Goal: Share content: Download file/media

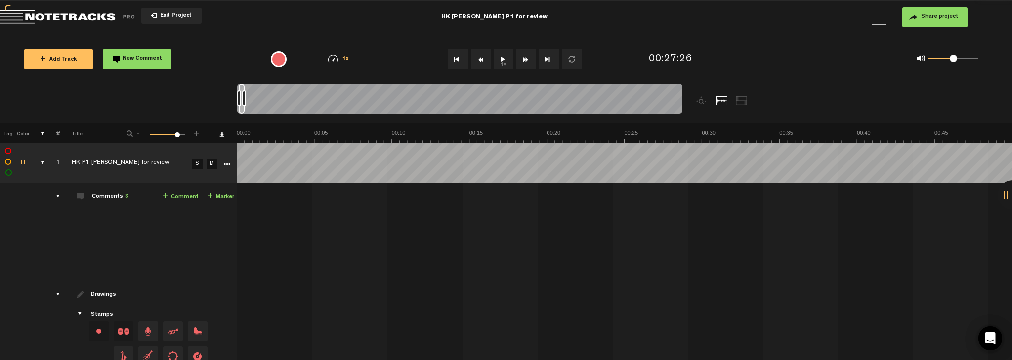
scroll to position [0, 25120]
click at [1009, 199] on div at bounding box center [1013, 195] width 30 height 30
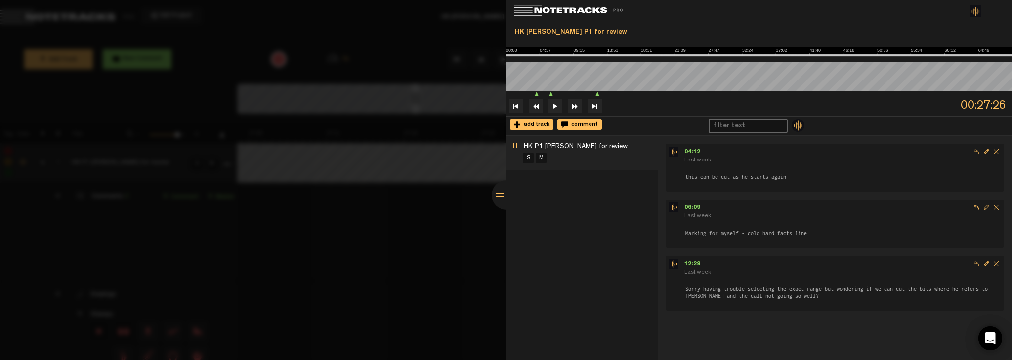
click at [819, 222] on form "Marking for myself - cold hard facts line" at bounding box center [843, 229] width 317 height 16
click at [435, 235] on div at bounding box center [506, 180] width 1012 height 360
click at [500, 195] on div at bounding box center [507, 195] width 30 height 30
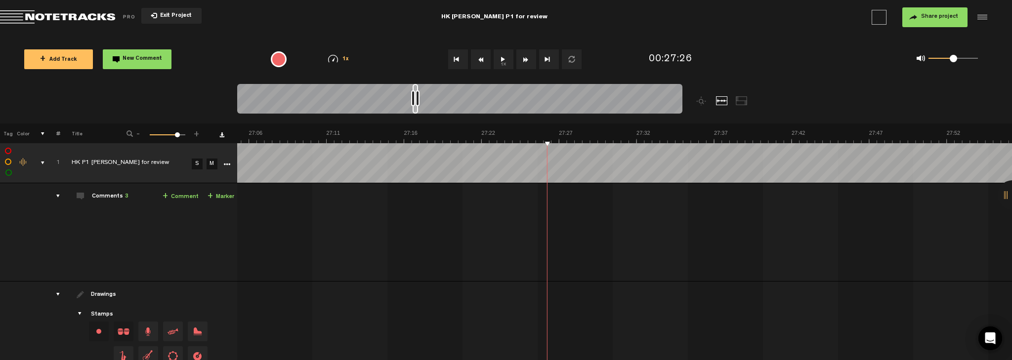
click at [504, 61] on button "1x" at bounding box center [504, 59] width 20 height 20
click at [943, 59] on div "0 1 0.5" at bounding box center [953, 59] width 49 height 2
click at [501, 63] on button "1x" at bounding box center [504, 59] width 20 height 20
click at [502, 64] on button "1x" at bounding box center [504, 59] width 20 height 20
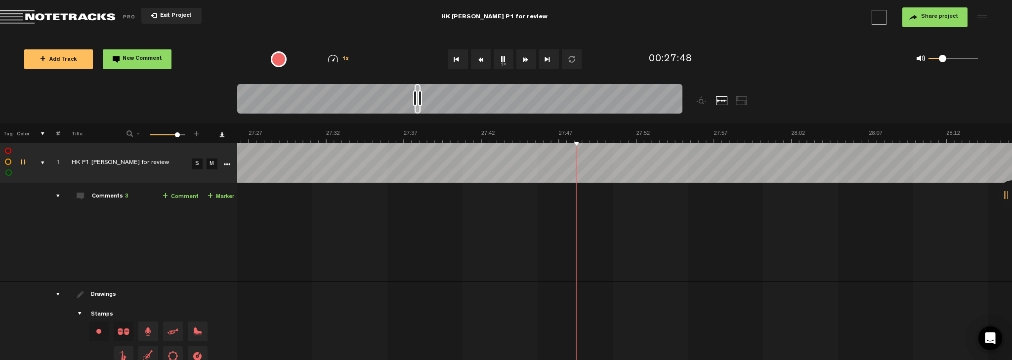
click at [502, 66] on button "1x" at bounding box center [504, 59] width 20 height 20
click at [504, 62] on button "1x" at bounding box center [504, 59] width 20 height 20
click at [504, 64] on button "1x" at bounding box center [504, 59] width 20 height 20
click at [501, 57] on button "1x" at bounding box center [504, 59] width 20 height 20
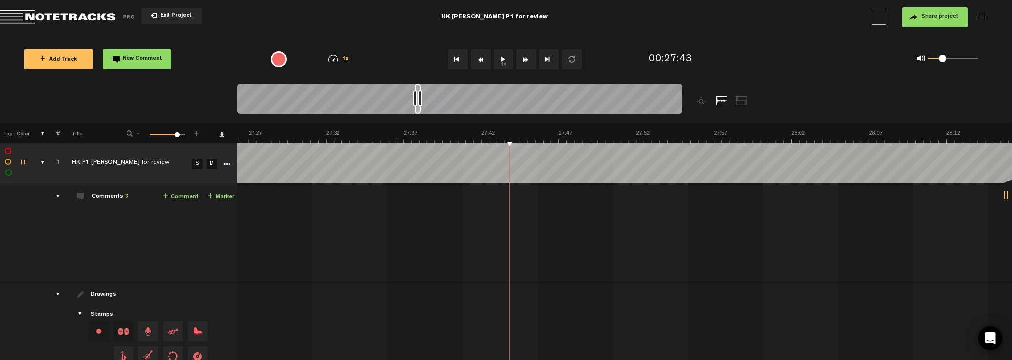
drag, startPoint x: 509, startPoint y: 142, endPoint x: 517, endPoint y: 140, distance: 8.5
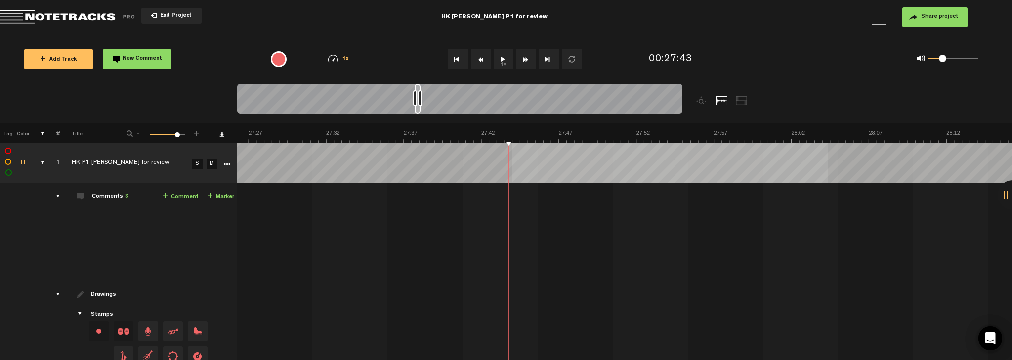
scroll to position [0, 25444]
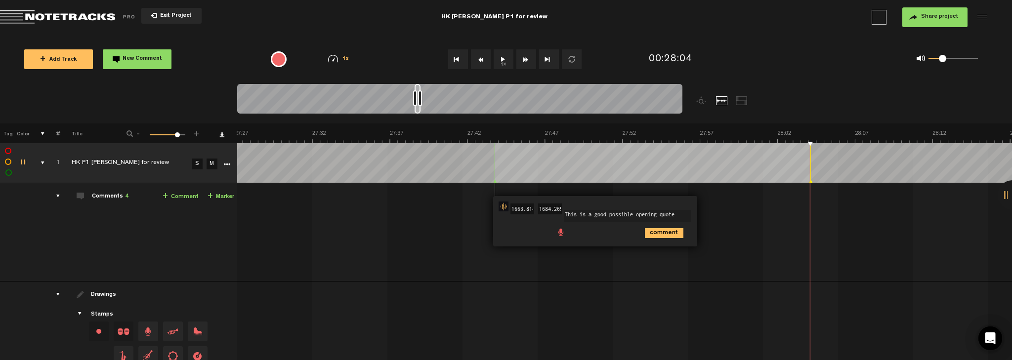
type textarea "This is a good possible opening quote"
click at [660, 230] on icon "comment" at bounding box center [664, 233] width 39 height 10
drag, startPoint x: 502, startPoint y: 55, endPoint x: 519, endPoint y: 67, distance: 20.9
click at [502, 55] on button "1x" at bounding box center [504, 59] width 20 height 20
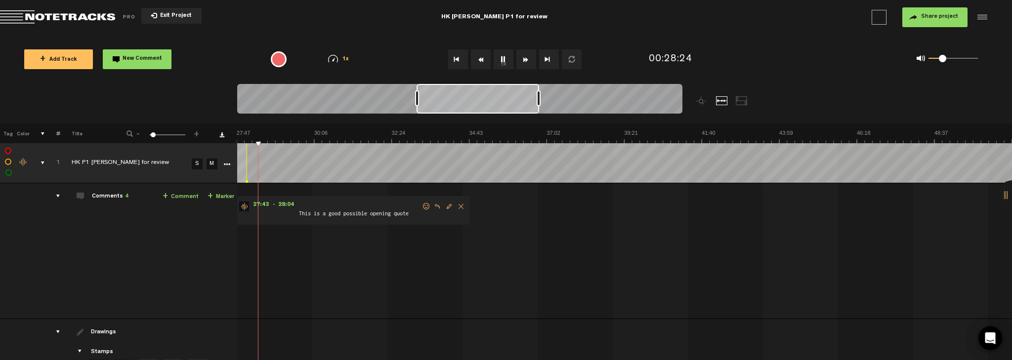
scroll to position [0, 620]
drag, startPoint x: 423, startPoint y: 99, endPoint x: 590, endPoint y: 98, distance: 167.6
click at [590, 98] on div at bounding box center [590, 98] width 4 height 16
drag, startPoint x: 590, startPoint y: 98, endPoint x: 633, endPoint y: 105, distance: 44.1
click at [629, 105] on div at bounding box center [627, 98] width 4 height 16
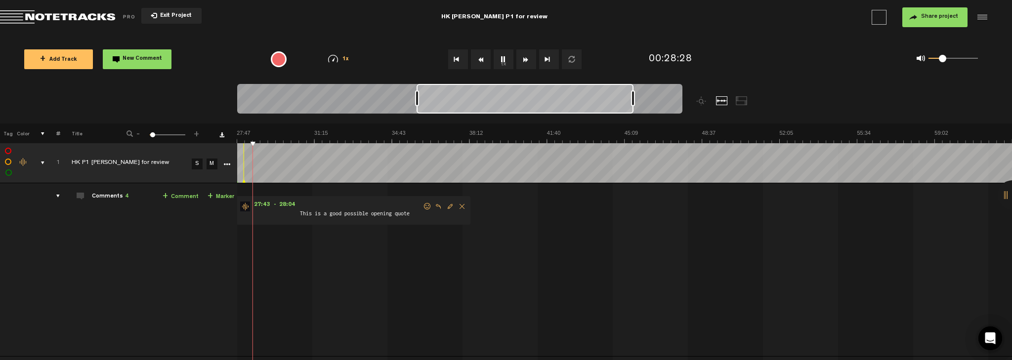
click at [500, 63] on button "1x" at bounding box center [504, 59] width 20 height 20
click at [361, 142] on img at bounding box center [391, 137] width 1551 height 14
click at [505, 63] on button "1x" at bounding box center [504, 59] width 20 height 20
click at [219, 132] on th at bounding box center [224, 134] width 25 height 20
click at [221, 136] on link "Download comments" at bounding box center [222, 134] width 5 height 5
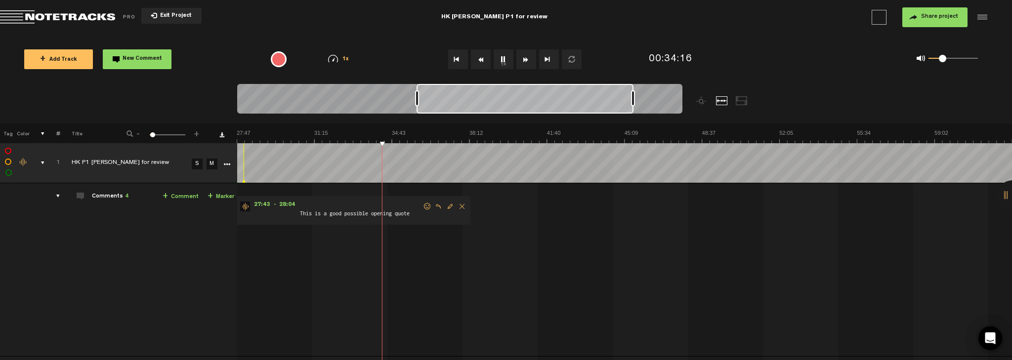
click at [978, 15] on div at bounding box center [981, 17] width 15 height 15
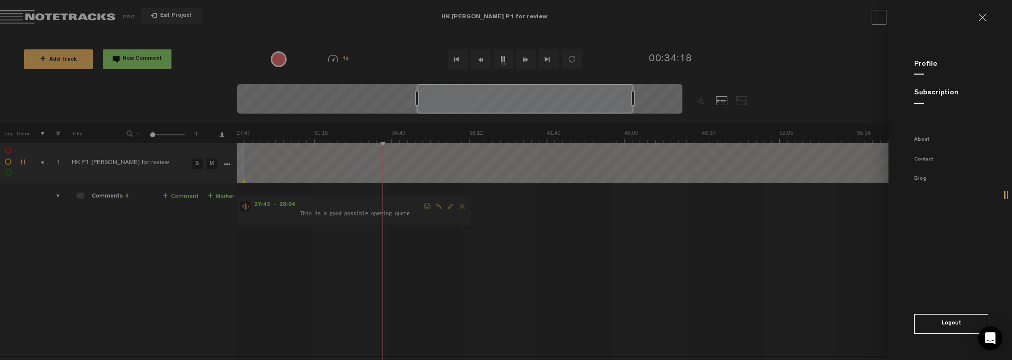
click at [978, 15] on md-sidenav "Profile Subscription About Contact Blog Logout" at bounding box center [951, 180] width 124 height 360
click at [985, 16] on link at bounding box center [987, 18] width 16 height 8
